Goal: Task Accomplishment & Management: Use online tool/utility

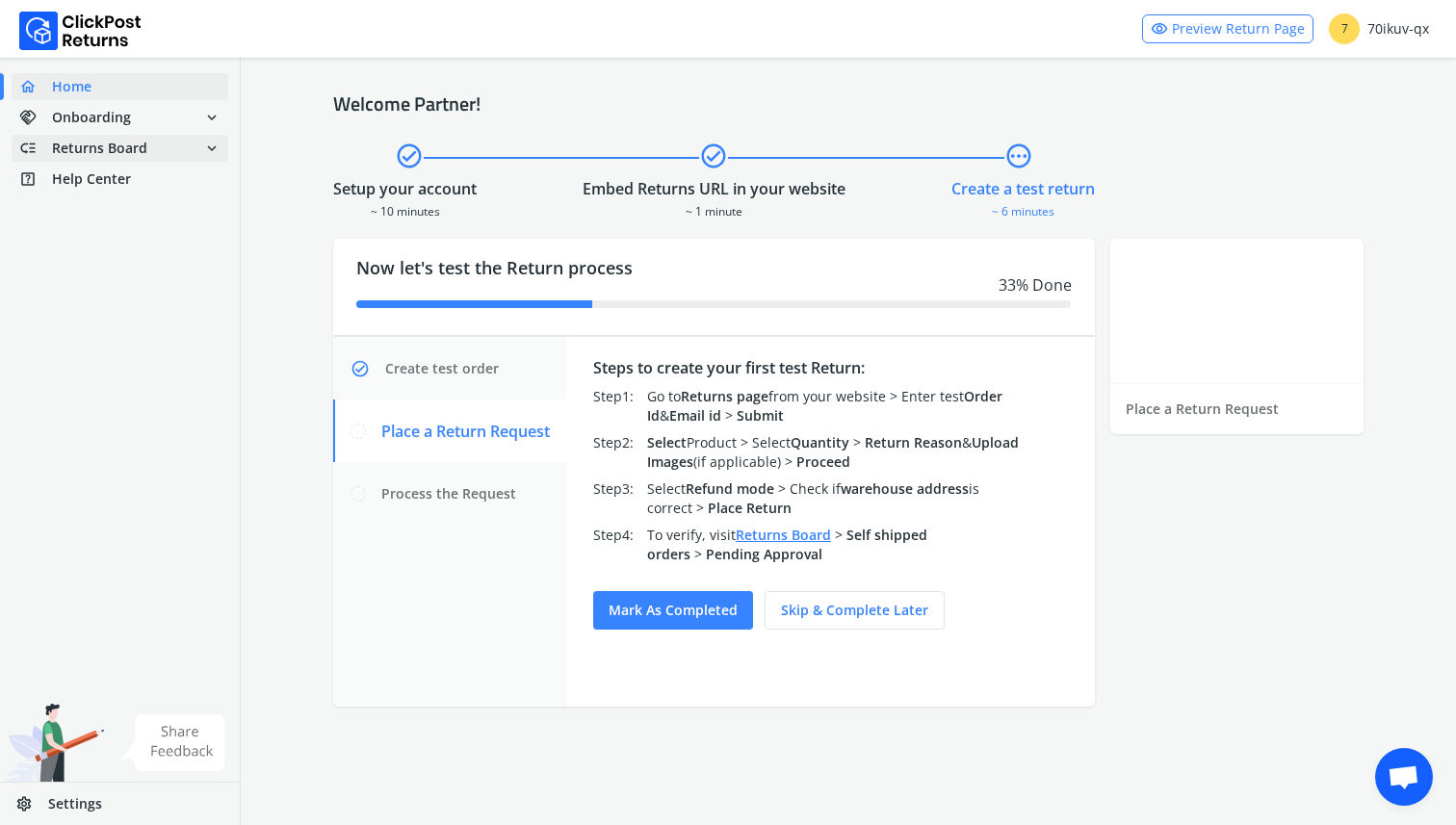
click at [108, 145] on span "Returns Board" at bounding box center [99, 148] width 96 height 20
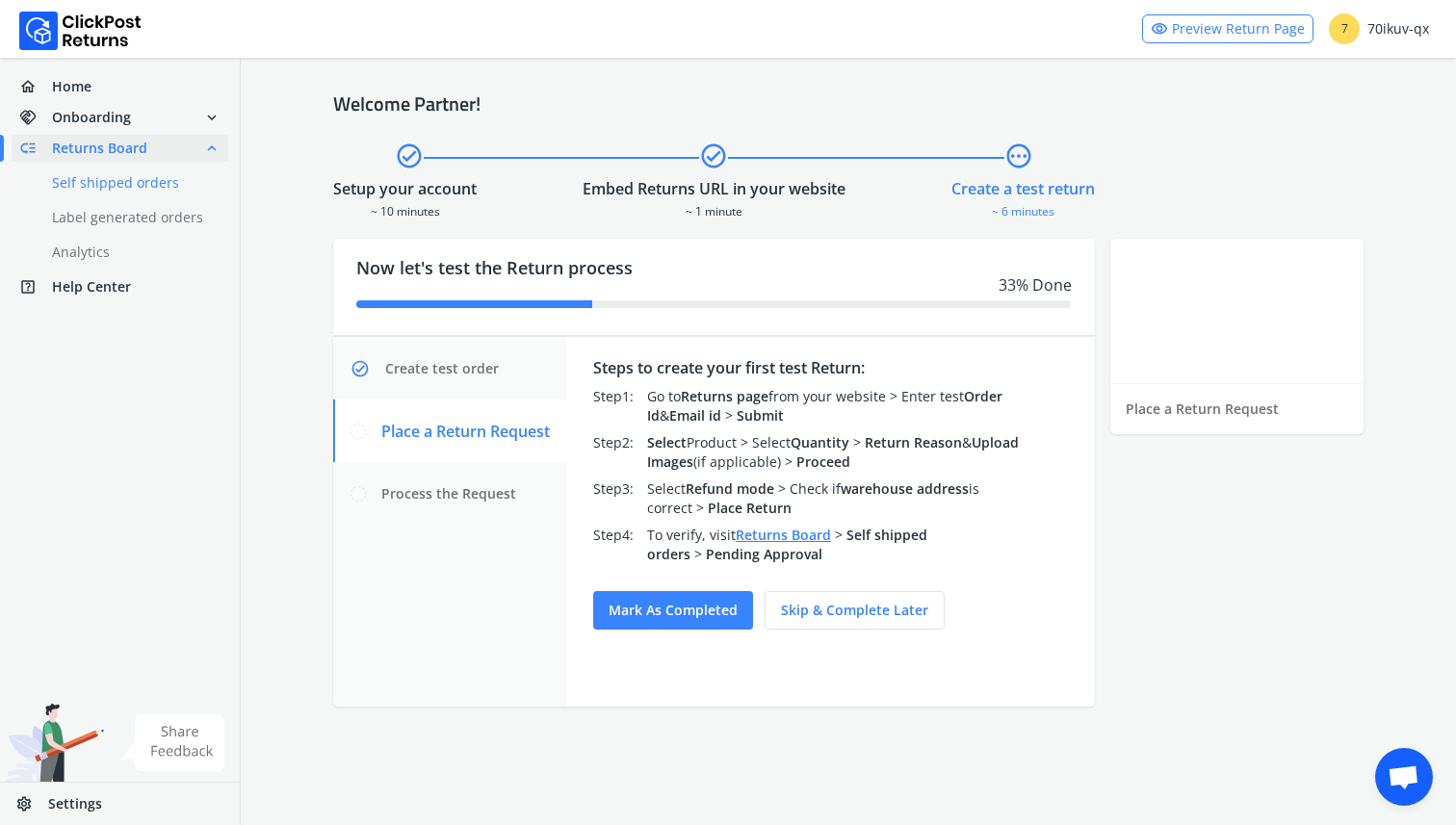
click at [102, 171] on link "done Self shipped orders" at bounding box center [132, 183] width 240 height 27
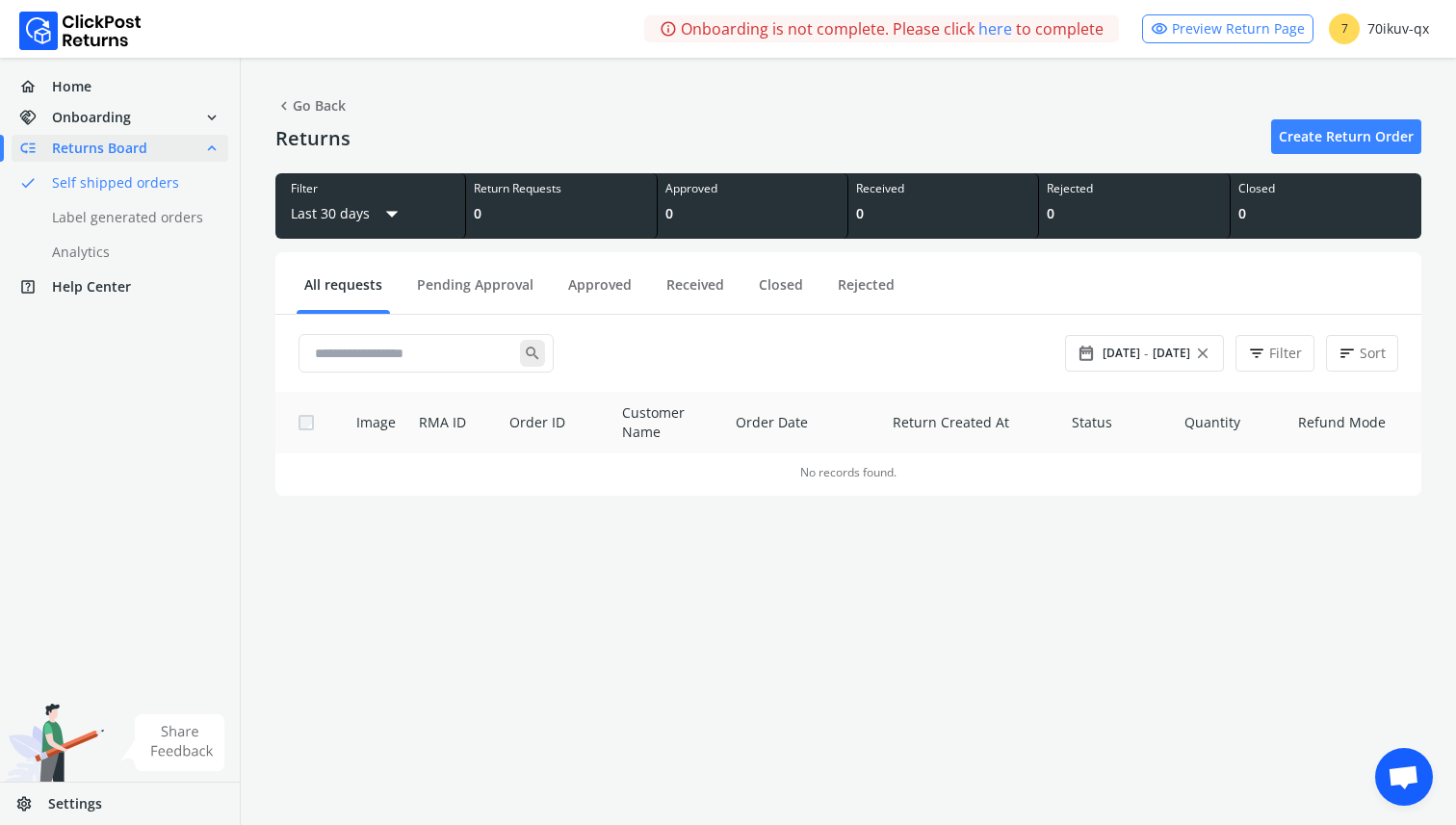
click at [1357, 133] on link "Create Return Order" at bounding box center [1346, 137] width 150 height 35
